Goal: Use online tool/utility: Utilize a website feature to perform a specific function

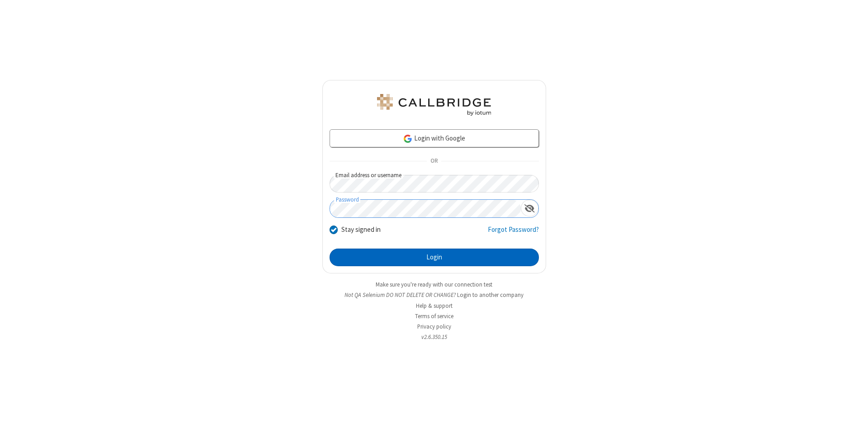
click at [434, 258] on button "Login" at bounding box center [433, 258] width 209 height 18
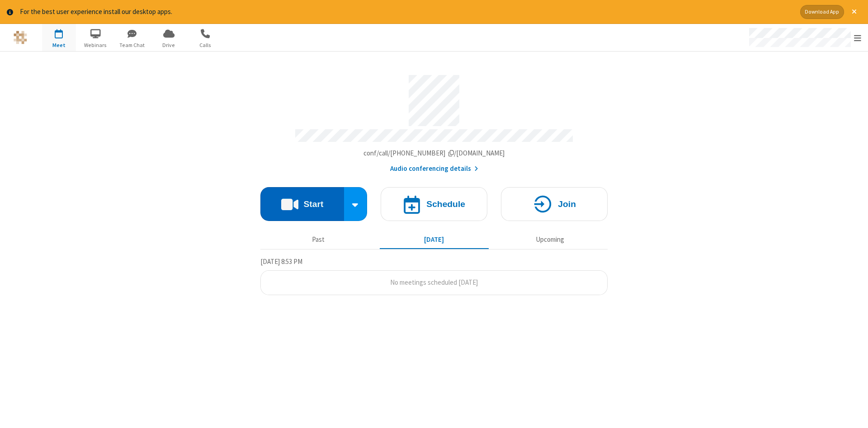
click at [302, 201] on button "Start" at bounding box center [302, 204] width 84 height 34
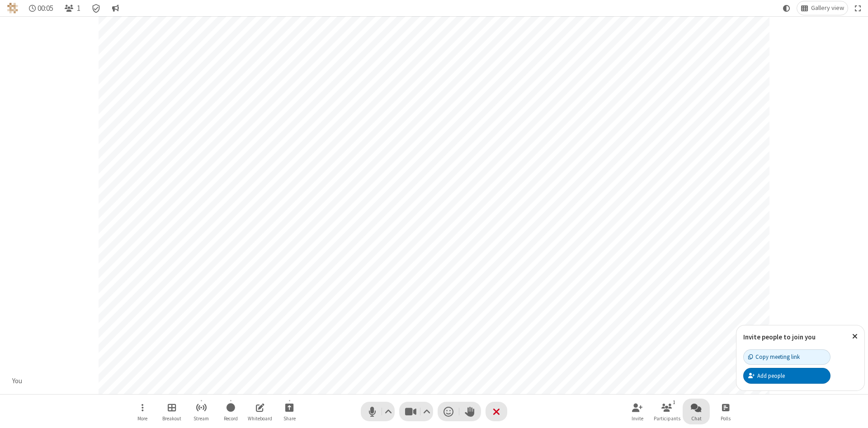
click at [696, 407] on span "Open chat" at bounding box center [695, 407] width 11 height 11
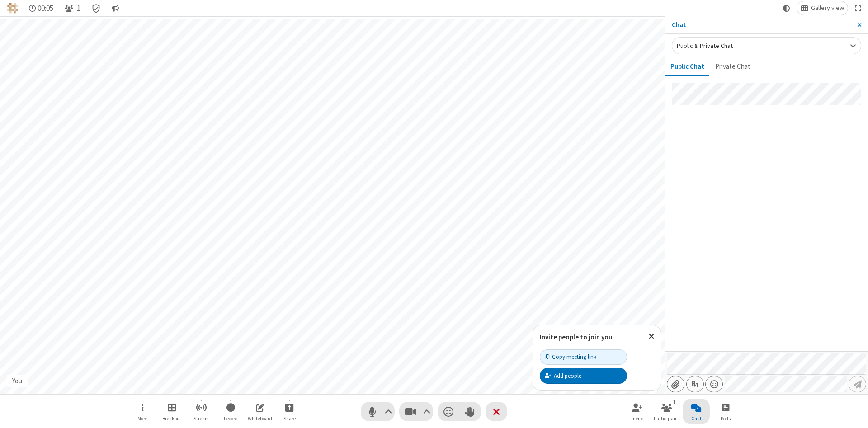
type input "C:\fakepath\doc_test.docx"
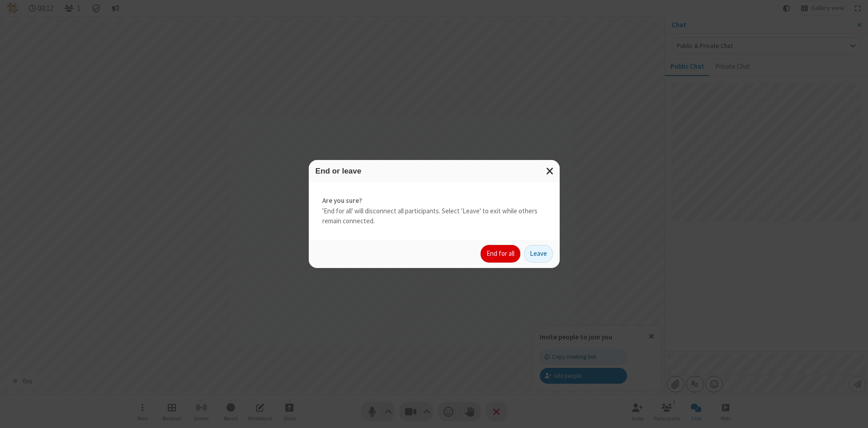
click at [501, 253] on button "End for all" at bounding box center [500, 254] width 40 height 18
